Goal: Find specific page/section: Find specific page/section

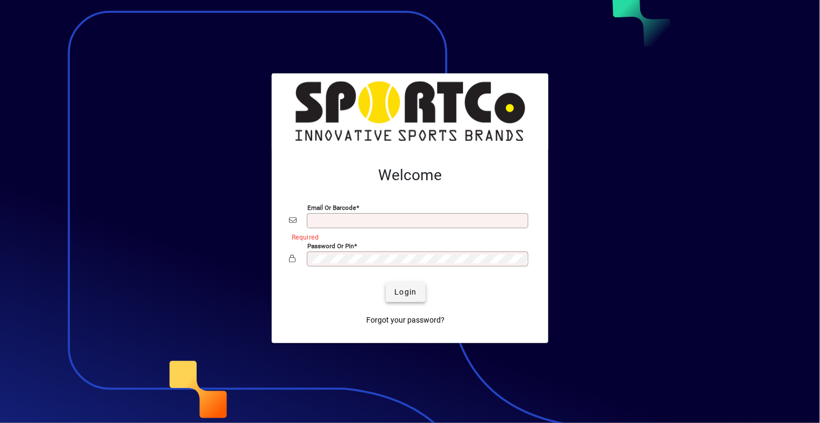
type input "**********"
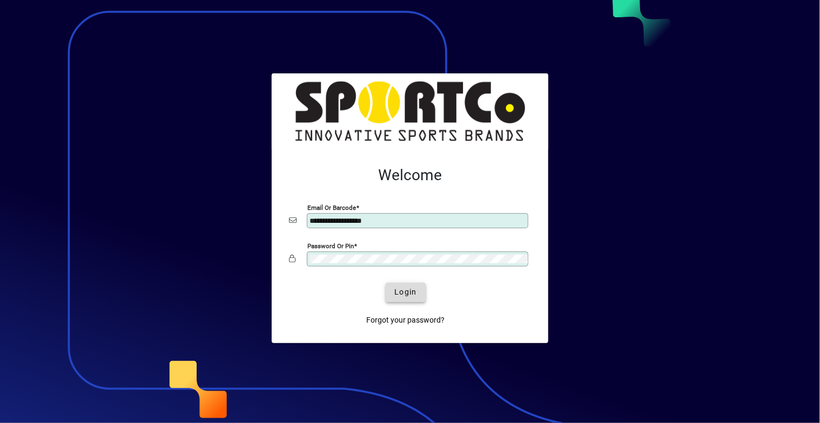
click at [399, 298] on span "submit" at bounding box center [405, 293] width 39 height 26
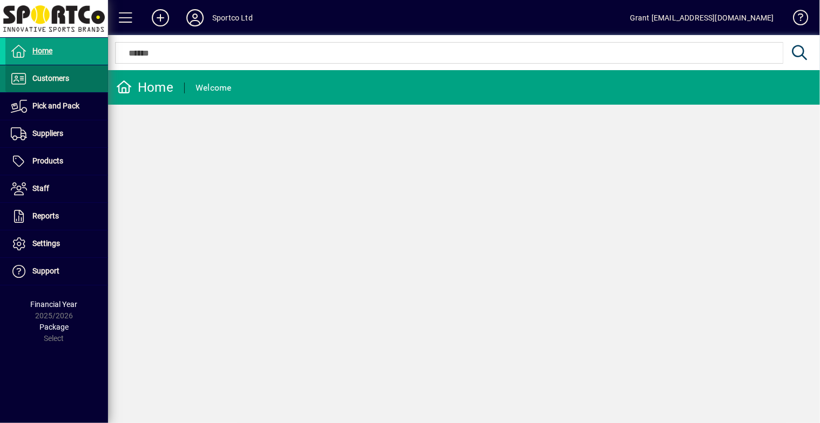
click at [57, 80] on span "Customers" at bounding box center [50, 78] width 37 height 9
